Goal: Find specific page/section: Find specific page/section

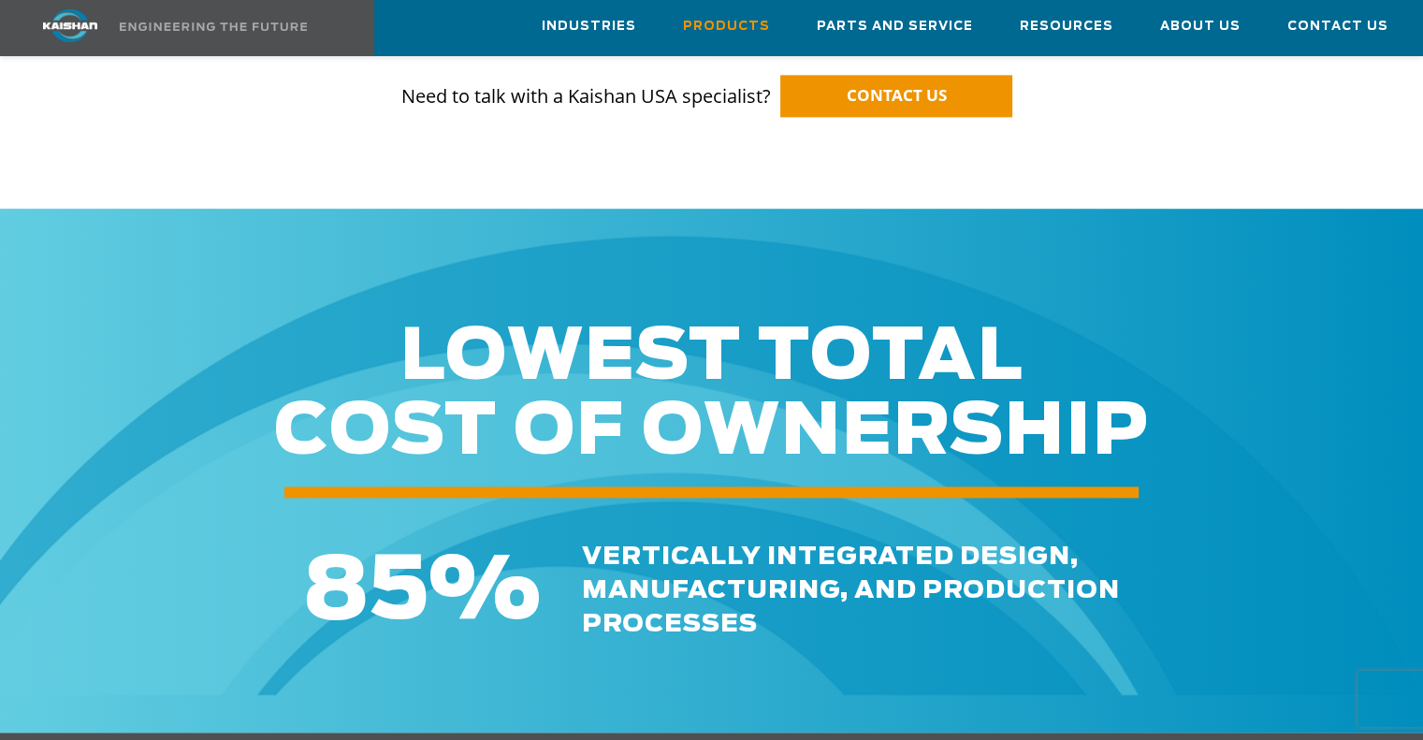
scroll to position [2807, 0]
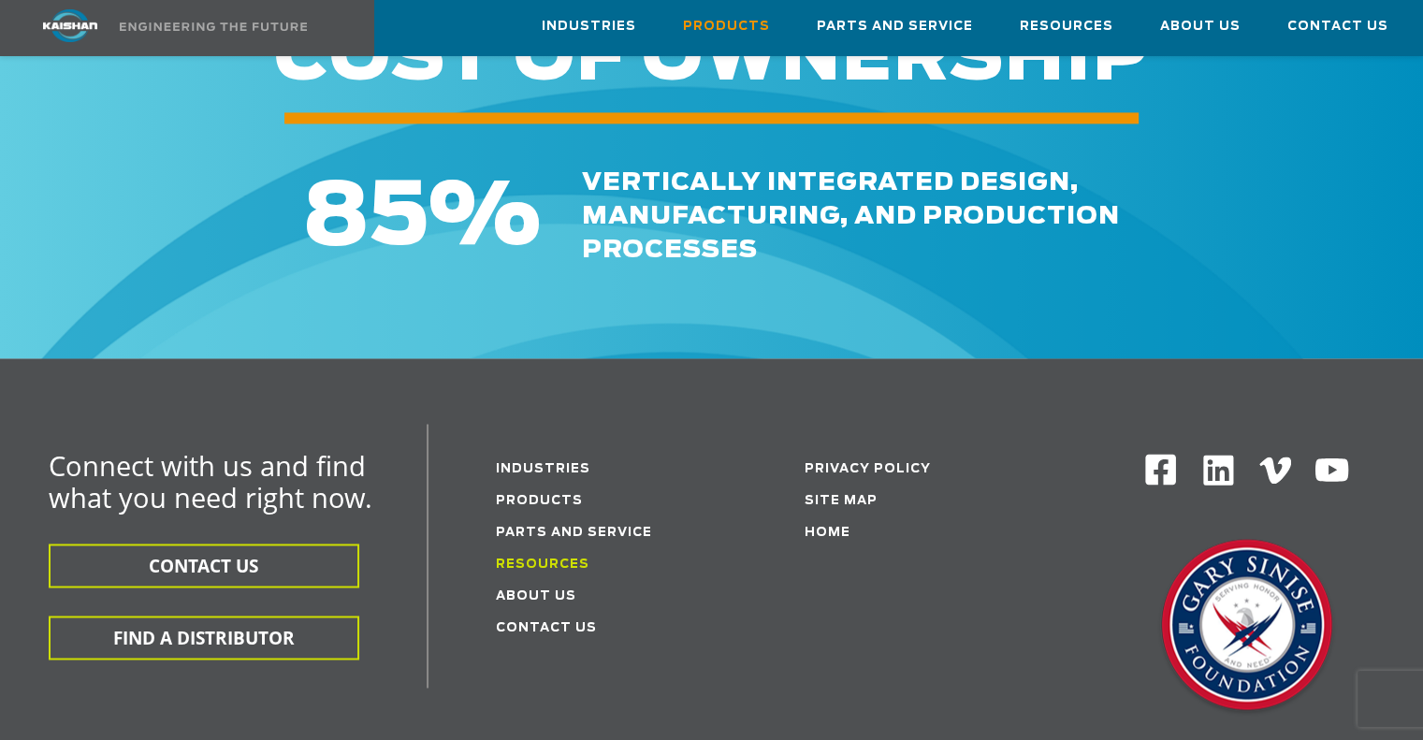
click at [539, 559] on link "Resources" at bounding box center [543, 565] width 94 height 12
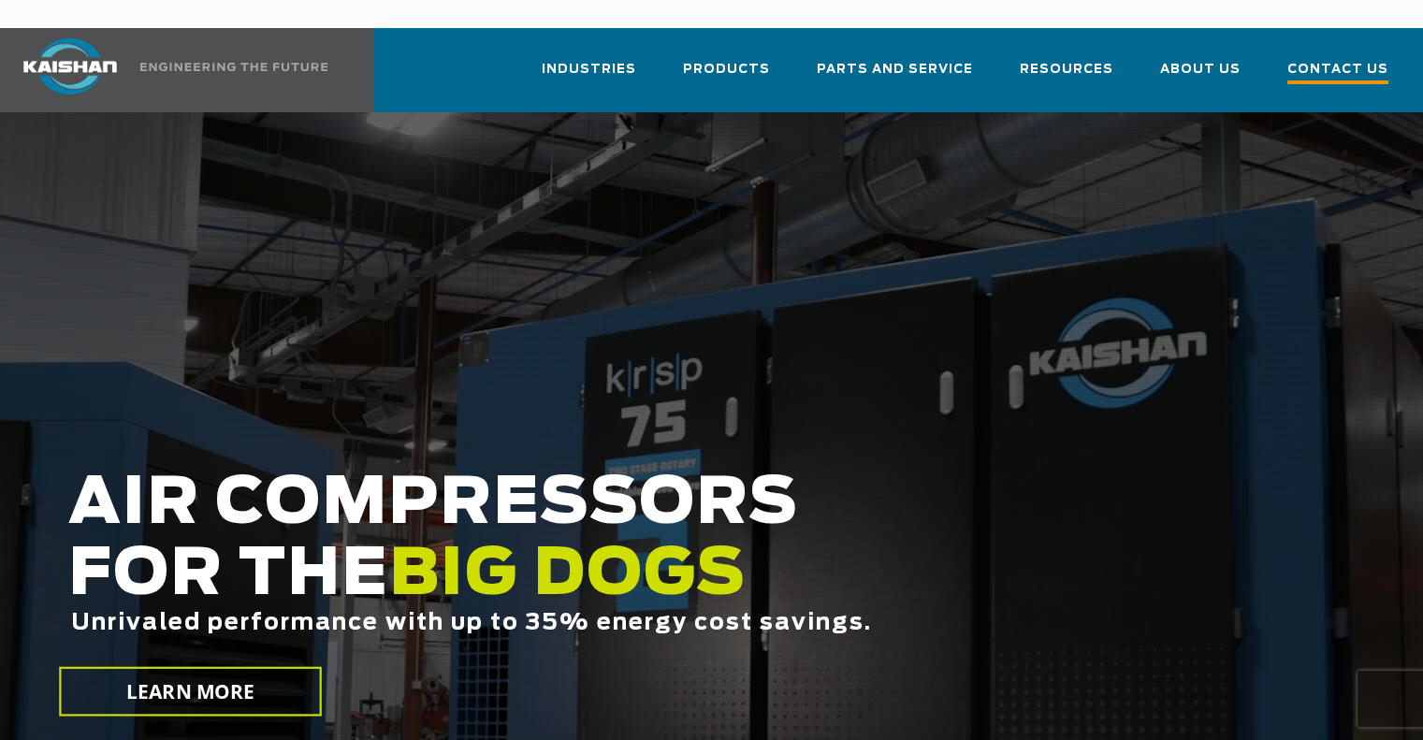
click at [1322, 59] on span "Contact Us" at bounding box center [1338, 71] width 101 height 25
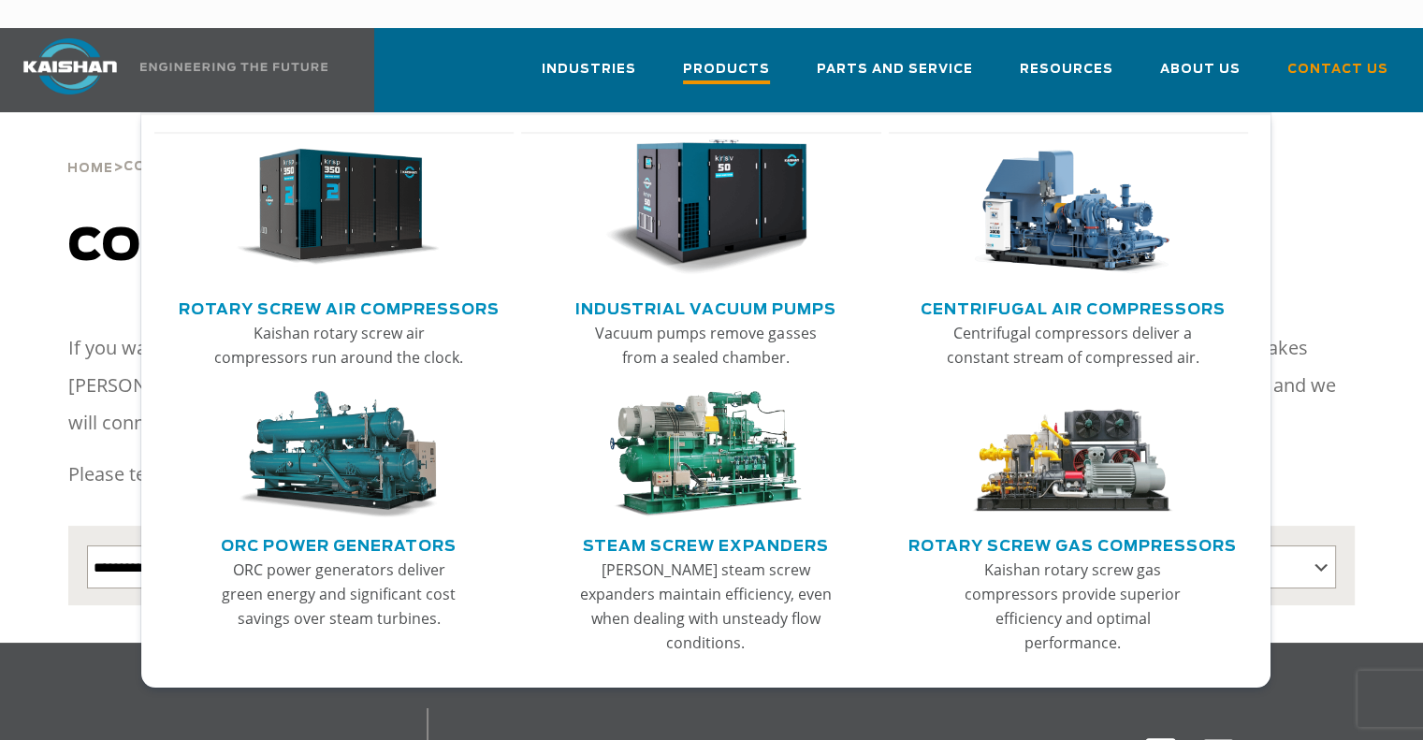
click at [770, 59] on span "Products" at bounding box center [726, 71] width 87 height 25
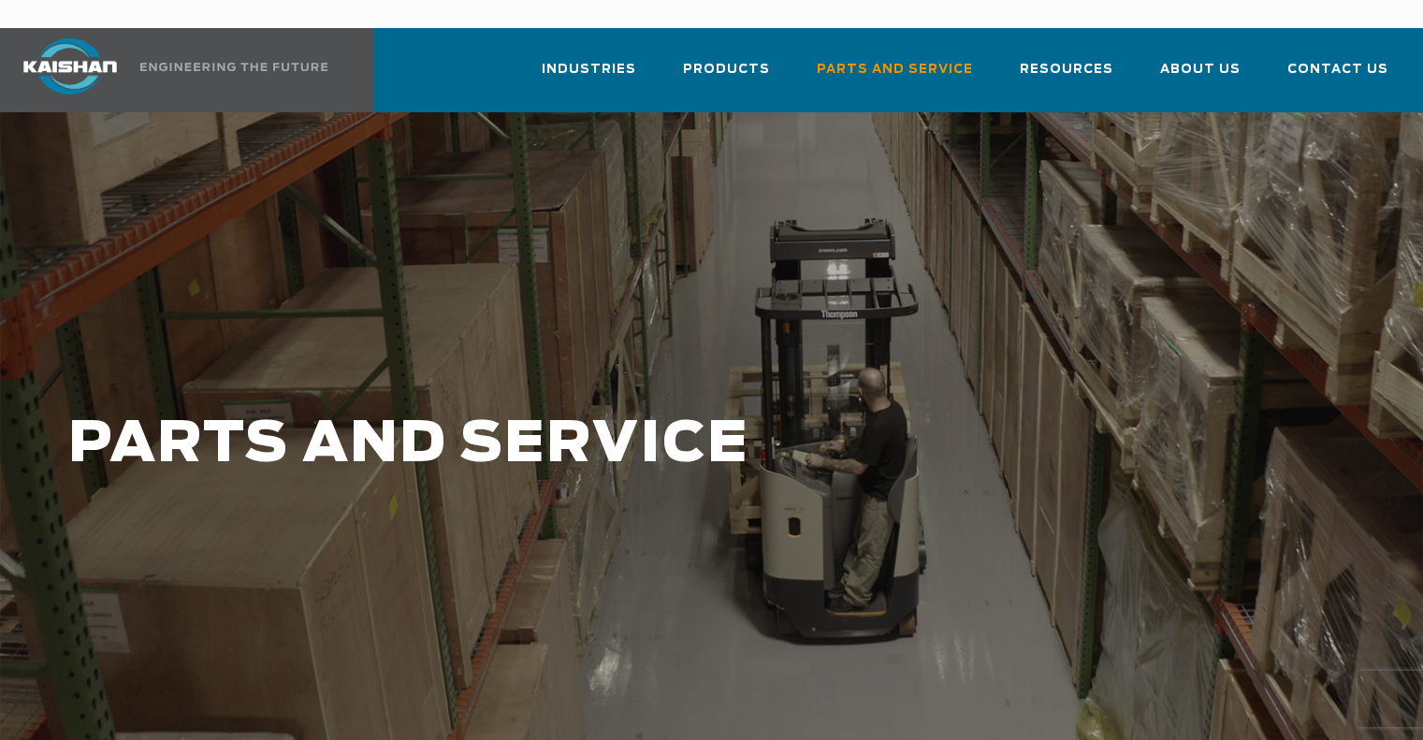
drag, startPoint x: 564, startPoint y: 13, endPoint x: 1027, endPoint y: 177, distance: 490.4
click at [1027, 177] on div at bounding box center [711, 463] width 1423 height 702
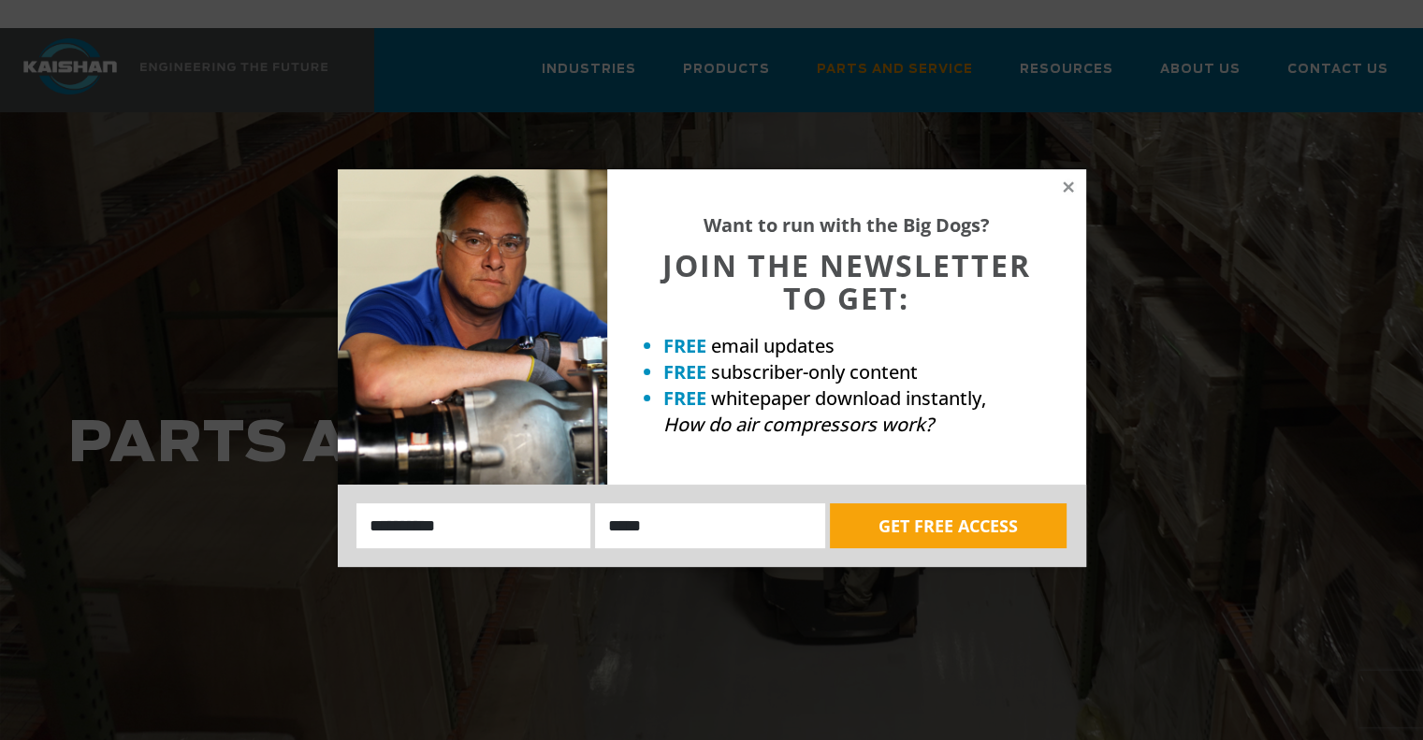
drag, startPoint x: 449, startPoint y: 598, endPoint x: 461, endPoint y: 601, distance: 12.5
click at [447, 597] on div "Want to run with the Big Dogs? JOIN THE NEWSLETTER TO GET: FREE email updates F…" at bounding box center [711, 370] width 1423 height 740
